Goal: Information Seeking & Learning: Learn about a topic

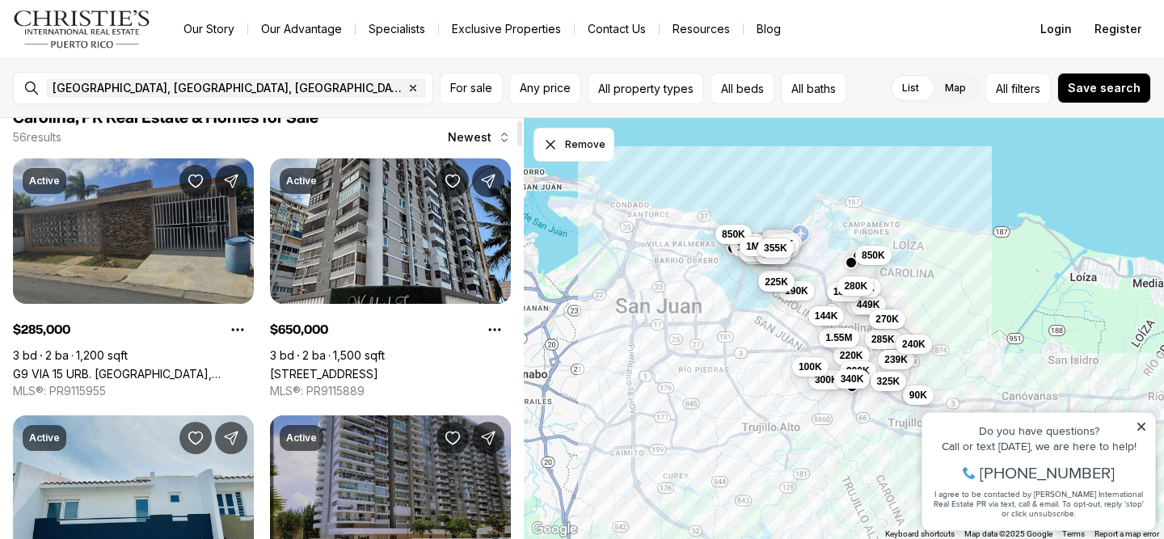
scroll to position [27, 0]
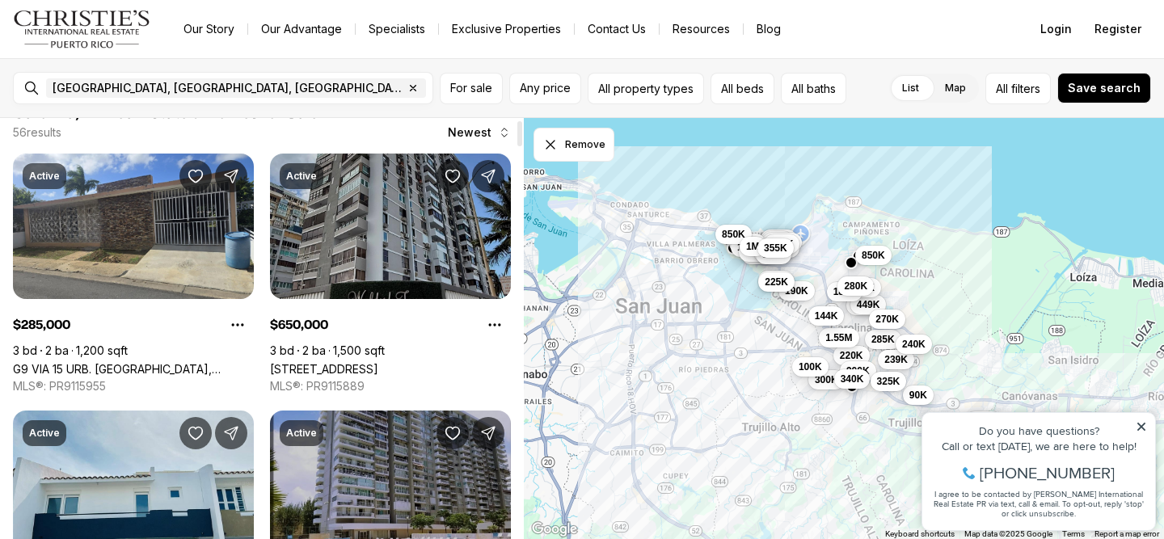
click at [378, 362] on link "[STREET_ADDRESS]" at bounding box center [324, 369] width 108 height 14
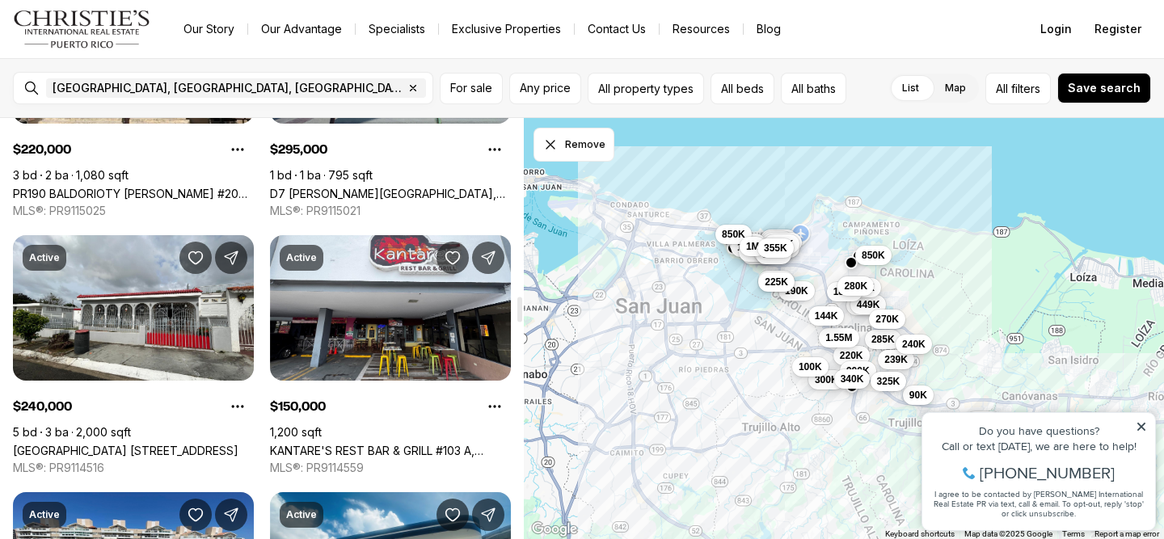
scroll to position [3032, 0]
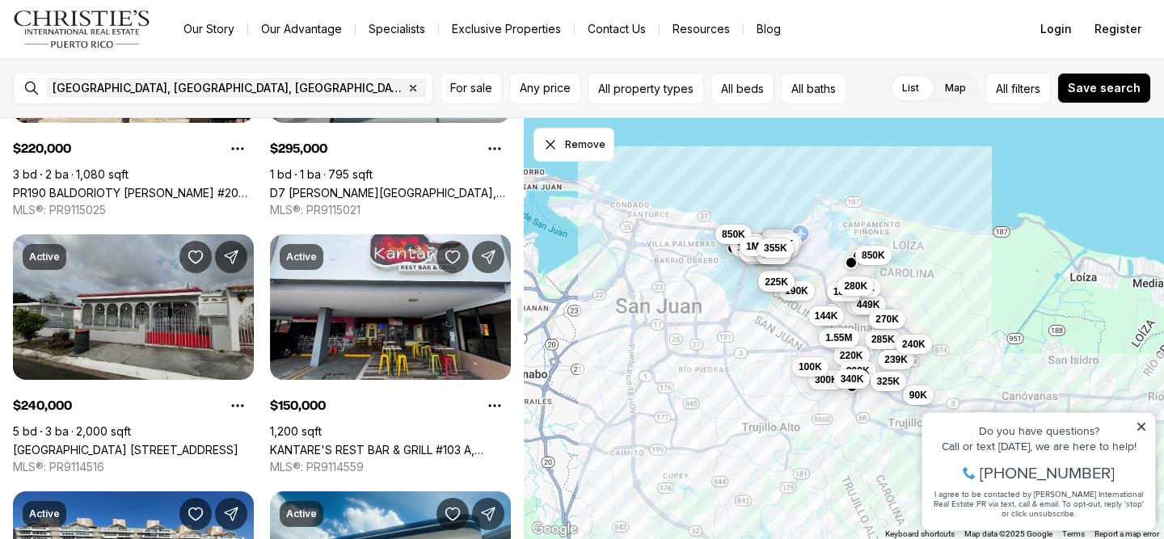
click at [163, 443] on link "[GEOGRAPHIC_DATA] [STREET_ADDRESS]" at bounding box center [126, 450] width 226 height 14
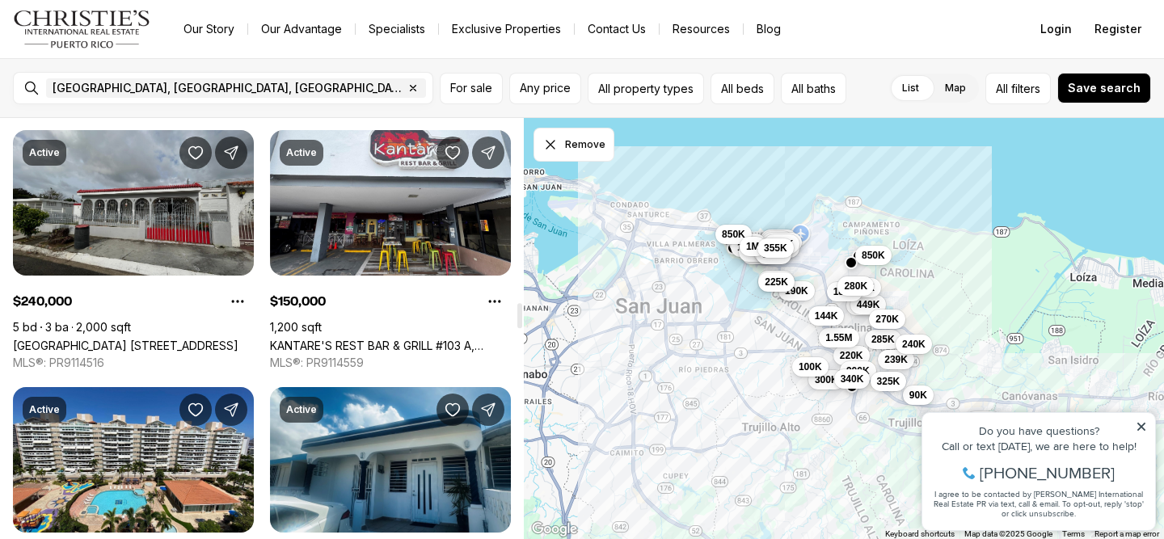
scroll to position [3137, 0]
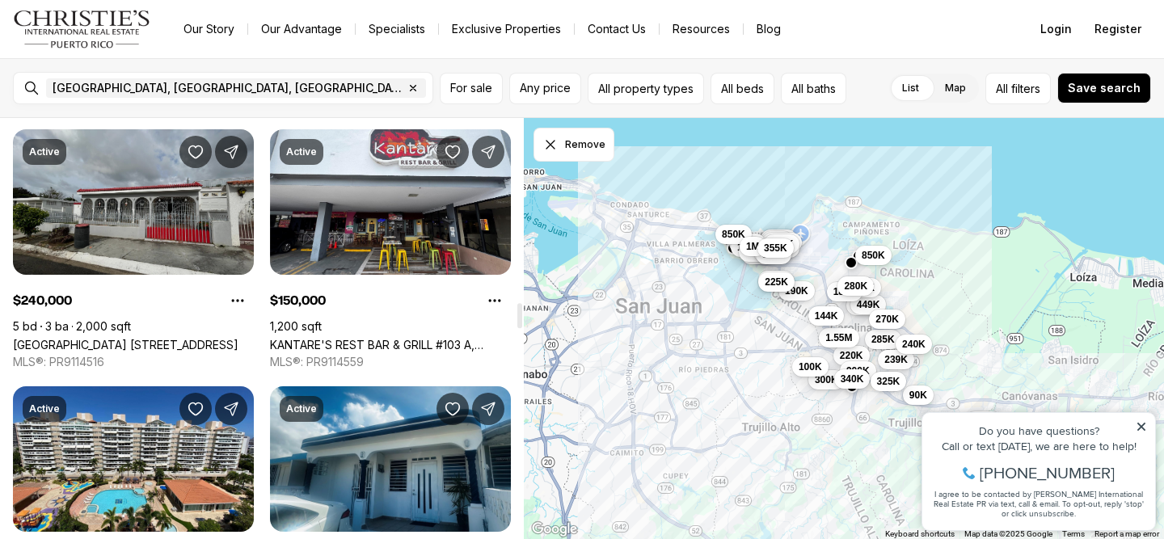
click at [155, 338] on link "[GEOGRAPHIC_DATA] [STREET_ADDRESS]" at bounding box center [126, 345] width 226 height 14
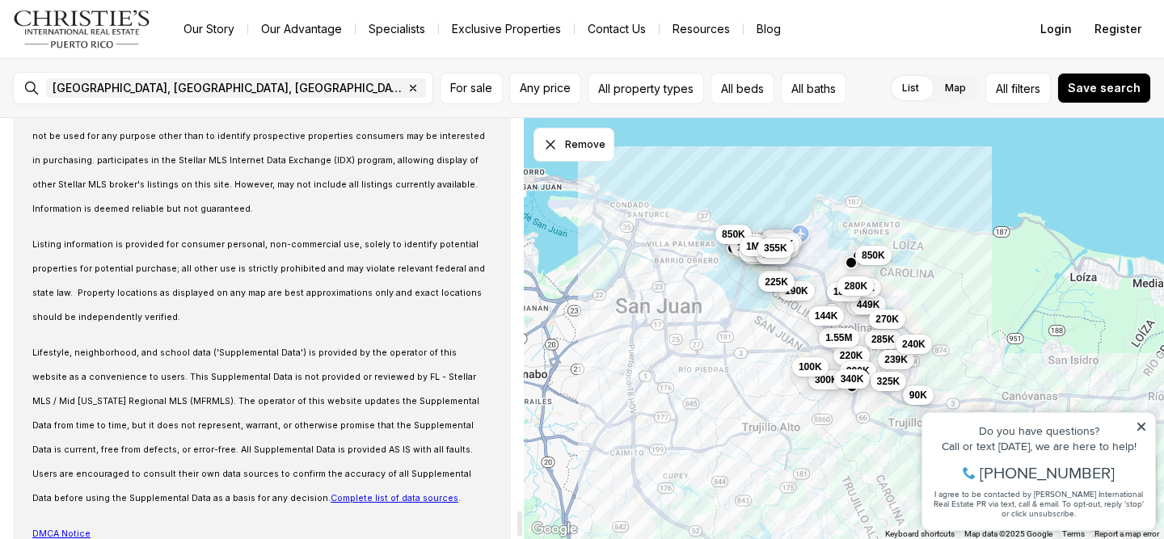
scroll to position [6715, 0]
